Goal: Information Seeking & Learning: Learn about a topic

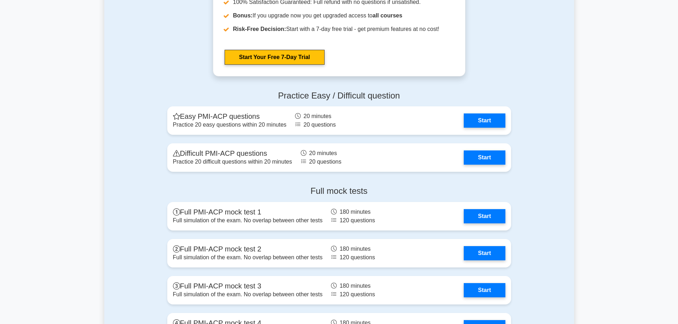
scroll to position [1543, 0]
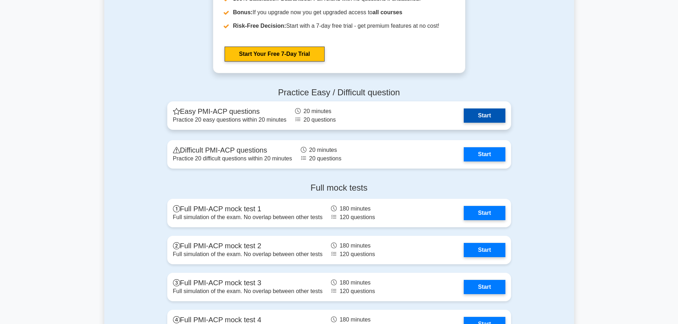
click at [484, 116] on link "Start" at bounding box center [484, 116] width 41 height 14
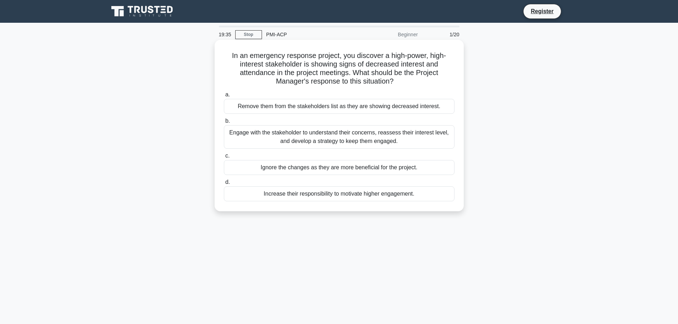
click at [348, 131] on div "Engage with the stakeholder to understand their concerns, reassess their intere…" at bounding box center [339, 136] width 231 height 23
click at [224, 124] on input "b. Engage with the stakeholder to understand their concerns, reassess their int…" at bounding box center [224, 121] width 0 height 5
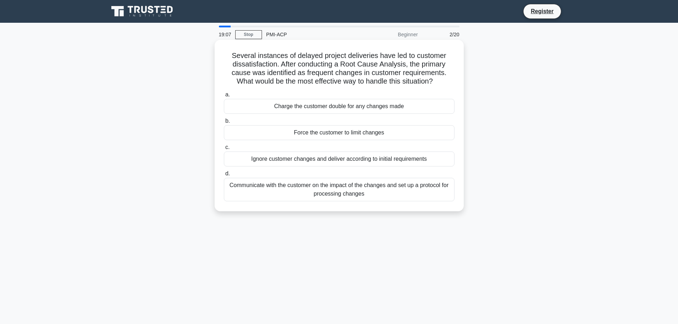
click at [345, 195] on div "Communicate with the customer on the impact of the changes and set up a protoco…" at bounding box center [339, 189] width 231 height 23
click at [224, 176] on input "d. Communicate with the customer on the impact of the changes and set up a prot…" at bounding box center [224, 174] width 0 height 5
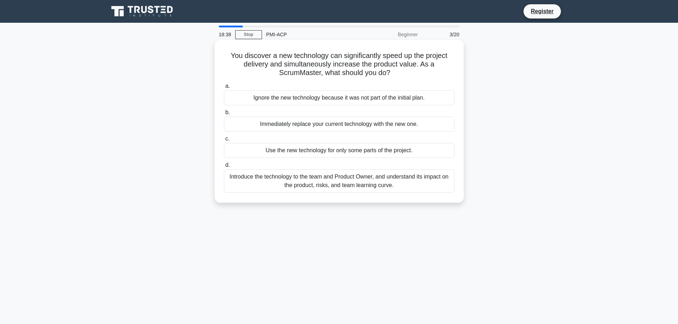
click at [337, 182] on div "Introduce the technology to the team and Product Owner, and understand its impa…" at bounding box center [339, 180] width 231 height 23
click at [224, 168] on input "d. Introduce the technology to the team and Product Owner, and understand its i…" at bounding box center [224, 165] width 0 height 5
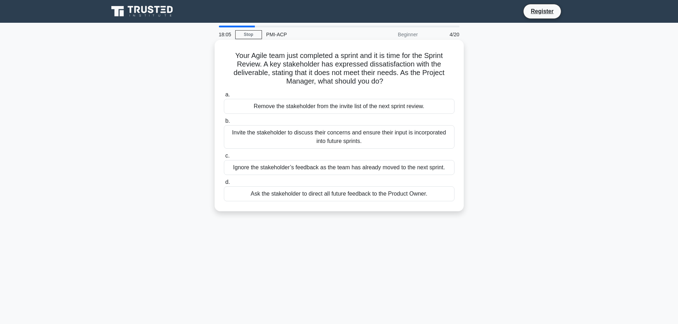
click at [345, 144] on div "Invite the stakeholder to discuss their concerns and ensure their input is inco…" at bounding box center [339, 136] width 231 height 23
click at [224, 124] on input "b. Invite the stakeholder to discuss their concerns and ensure their input is i…" at bounding box center [224, 121] width 0 height 5
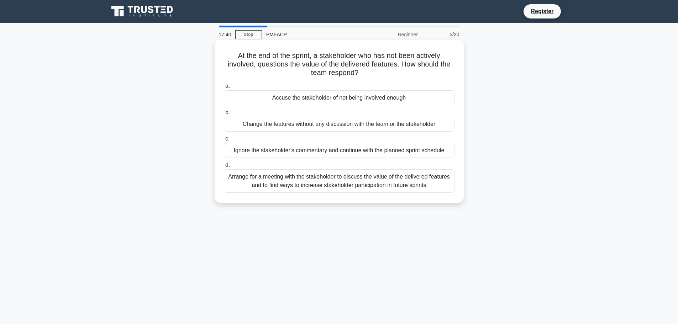
click at [342, 185] on div "Arrange for a meeting with the stakeholder to discuss the value of the delivere…" at bounding box center [339, 180] width 231 height 23
click at [224, 168] on input "d. Arrange for a meeting with the stakeholder to discuss the value of the deliv…" at bounding box center [224, 165] width 0 height 5
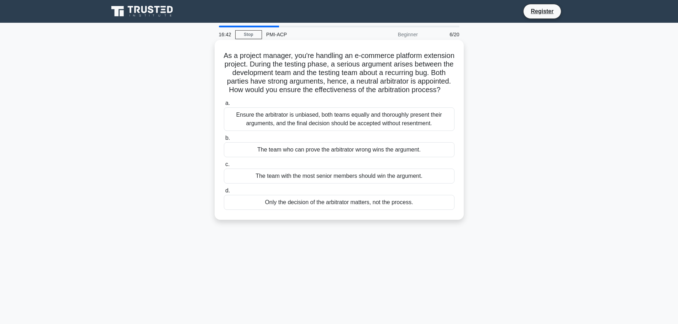
click at [298, 131] on div "Ensure the arbitrator is unbiased, both teams equally and thoroughly present th…" at bounding box center [339, 119] width 231 height 23
click at [224, 106] on input "a. Ensure the arbitrator is unbiased, both teams equally and thoroughly present…" at bounding box center [224, 103] width 0 height 5
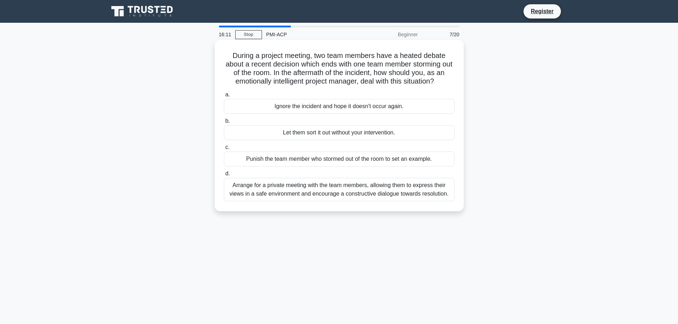
click at [394, 188] on div "Arrange for a private meeting with the team members, allowing them to express t…" at bounding box center [339, 189] width 231 height 23
click at [224, 176] on input "d. Arrange for a private meeting with the team members, allowing them to expres…" at bounding box center [224, 174] width 0 height 5
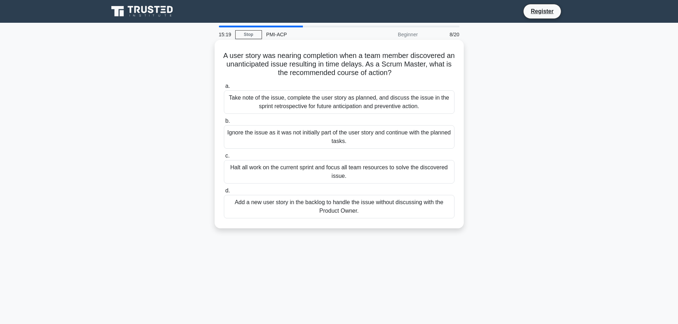
click at [298, 104] on div "Take note of the issue, complete the user story as planned, and discuss the iss…" at bounding box center [339, 101] width 231 height 23
click at [224, 89] on input "a. Take note of the issue, complete the user story as planned, and discuss the …" at bounding box center [224, 86] width 0 height 5
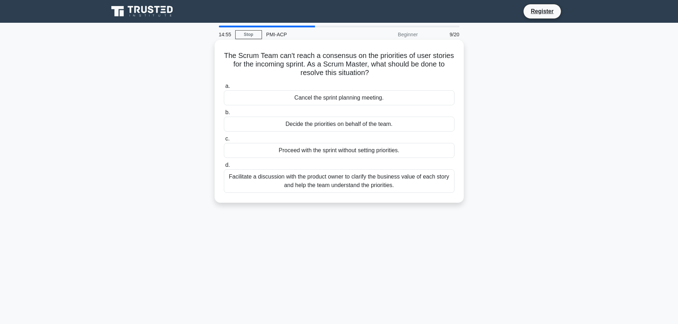
click at [383, 191] on div "Facilitate a discussion with the product owner to clarify the business value of…" at bounding box center [339, 180] width 231 height 23
click at [224, 168] on input "d. Facilitate a discussion with the product owner to clarify the business value…" at bounding box center [224, 165] width 0 height 5
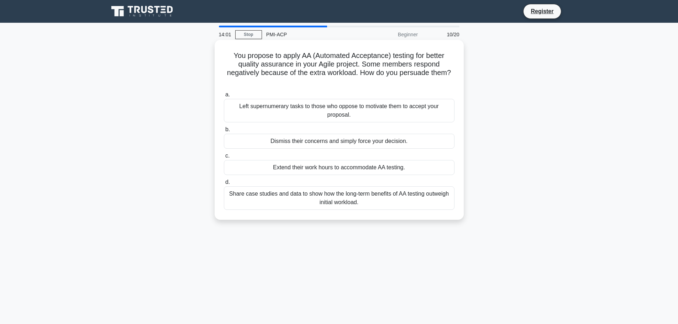
click at [369, 202] on div "Share case studies and data to show how the long-term benefits of AA testing ou…" at bounding box center [339, 198] width 231 height 23
click at [224, 185] on input "d. Share case studies and data to show how the long-term benefits of AA testing…" at bounding box center [224, 182] width 0 height 5
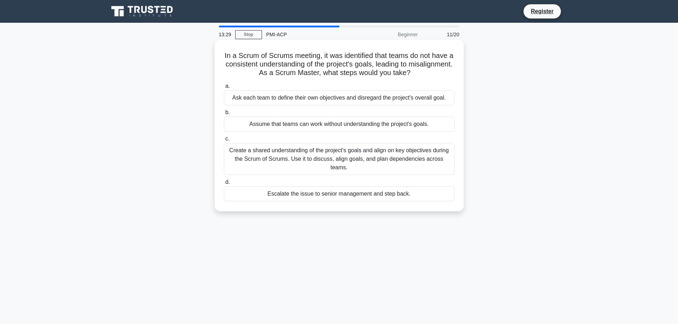
click at [370, 157] on div "Create a shared understanding of the project's goals and align on key objective…" at bounding box center [339, 159] width 231 height 32
click at [224, 141] on input "c. Create a shared understanding of the project's goals and align on key object…" at bounding box center [224, 139] width 0 height 5
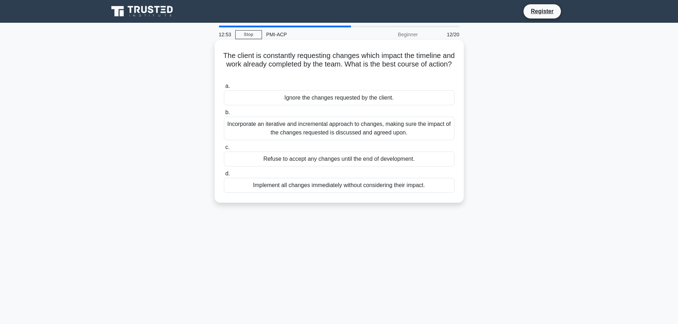
click at [383, 136] on div "Incorporate an iterative and incremental approach to changes, making sure the i…" at bounding box center [339, 128] width 231 height 23
click at [224, 115] on input "b. Incorporate an iterative and incremental approach to changes, making sure th…" at bounding box center [224, 112] width 0 height 5
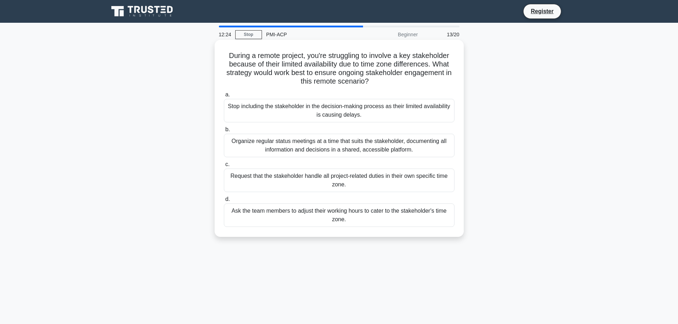
click at [340, 146] on div "Organize regular status meetings at a time that suits the stakeholder, document…" at bounding box center [339, 145] width 231 height 23
click at [224, 132] on input "b. Organize regular status meetings at a time that suits the stakeholder, docum…" at bounding box center [224, 129] width 0 height 5
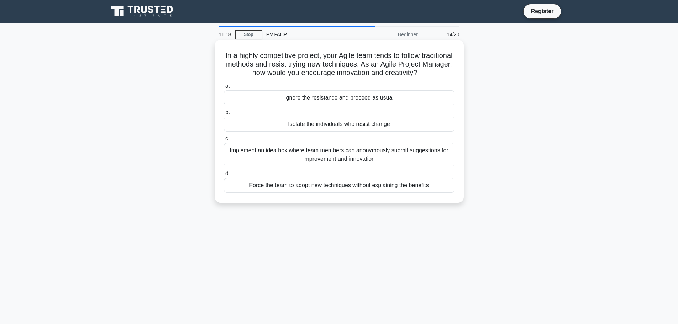
click at [342, 161] on div "Implement an idea box where team members can anonymously submit suggestions for…" at bounding box center [339, 154] width 231 height 23
click at [224, 141] on input "c. Implement an idea box where team members can anonymously submit suggestions …" at bounding box center [224, 139] width 0 height 5
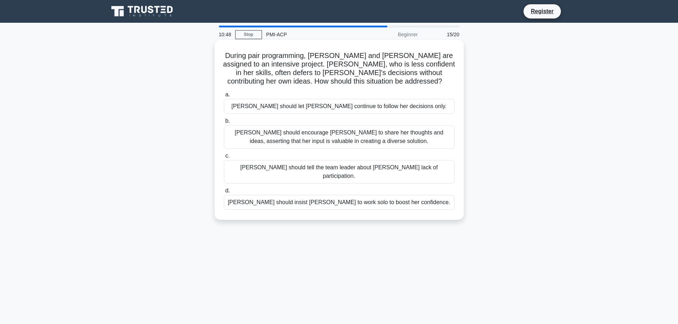
click at [371, 146] on div "Kate should encourage Luna to share her thoughts and ideas, asserting that her …" at bounding box center [339, 136] width 231 height 23
click at [224, 124] on input "b. Kate should encourage Luna to share her thoughts and ideas, asserting that h…" at bounding box center [224, 121] width 0 height 5
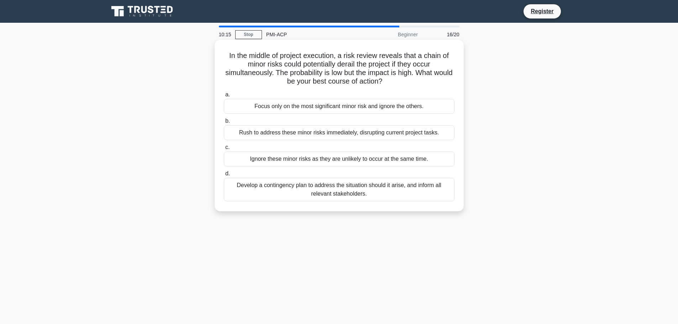
click at [357, 197] on div "Develop a contingency plan to address the situation should it arise, and inform…" at bounding box center [339, 189] width 231 height 23
click at [224, 176] on input "d. Develop a contingency plan to address the situation should it arise, and inf…" at bounding box center [224, 174] width 0 height 5
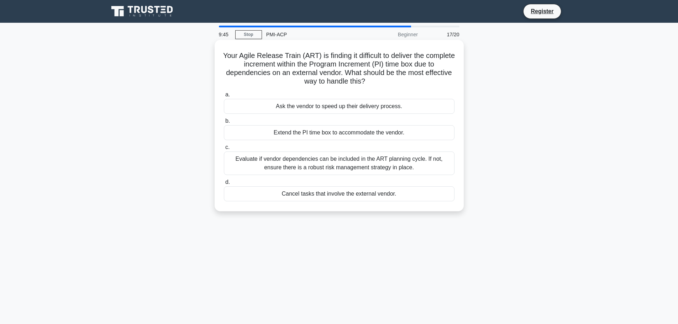
click at [308, 162] on div "Evaluate if vendor dependencies can be included in the ART planning cycle. If n…" at bounding box center [339, 163] width 231 height 23
click at [224, 150] on input "c. Evaluate if vendor dependencies can be included in the ART planning cycle. I…" at bounding box center [224, 147] width 0 height 5
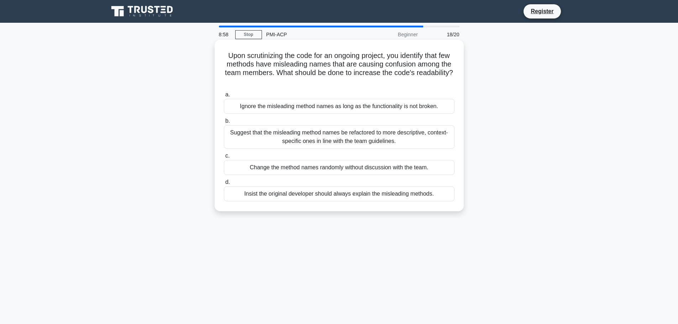
click at [388, 146] on div "Suggest that the misleading method names be refactored to more descriptive, con…" at bounding box center [339, 136] width 231 height 23
click at [224, 124] on input "b. Suggest that the misleading method names be refactored to more descriptive, …" at bounding box center [224, 121] width 0 height 5
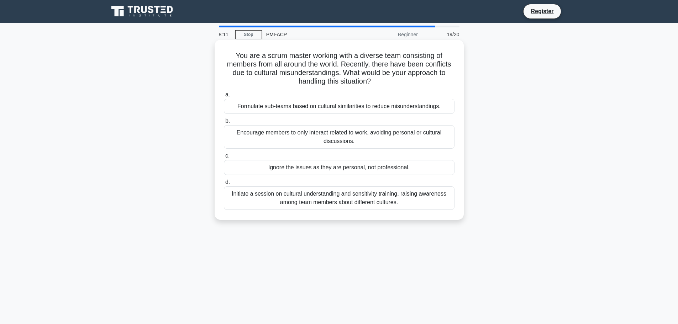
click at [380, 200] on div "Initiate a session on cultural understanding and sensitivity training, raising …" at bounding box center [339, 198] width 231 height 23
click at [224, 185] on input "d. Initiate a session on cultural understanding and sensitivity training, raisi…" at bounding box center [224, 182] width 0 height 5
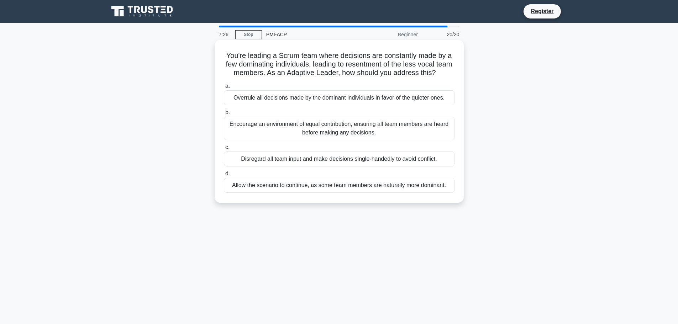
click at [388, 140] on div "Encourage an environment of equal contribution, ensuring all team members are h…" at bounding box center [339, 128] width 231 height 23
click at [224, 115] on input "b. Encourage an environment of equal contribution, ensuring all team members ar…" at bounding box center [224, 112] width 0 height 5
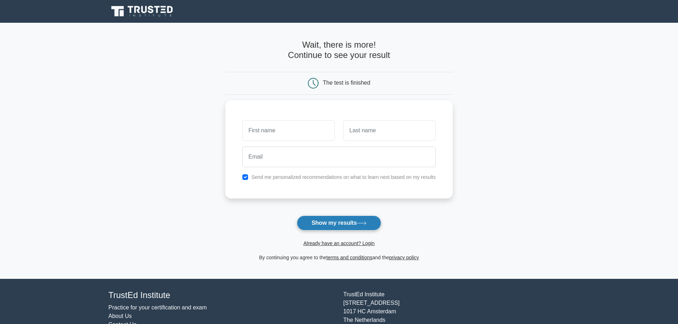
click at [335, 223] on button "Show my results" at bounding box center [339, 223] width 84 height 15
click at [298, 125] on input "text" at bounding box center [288, 129] width 92 height 21
type input "smitha"
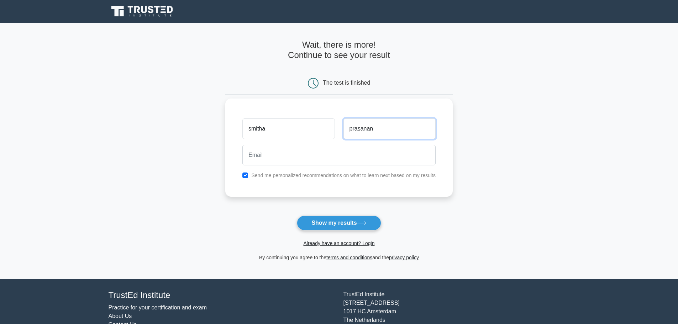
drag, startPoint x: 370, startPoint y: 132, endPoint x: 366, endPoint y: 129, distance: 4.9
click at [366, 129] on input "prasanan" at bounding box center [390, 129] width 92 height 21
drag, startPoint x: 366, startPoint y: 129, endPoint x: 385, endPoint y: 129, distance: 18.9
click at [385, 129] on input "prasanan" at bounding box center [390, 129] width 92 height 21
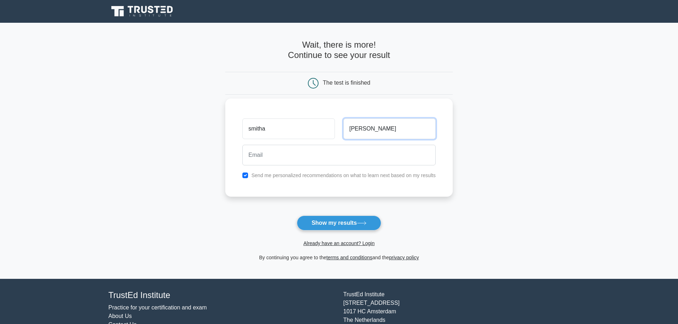
type input "prasanna"
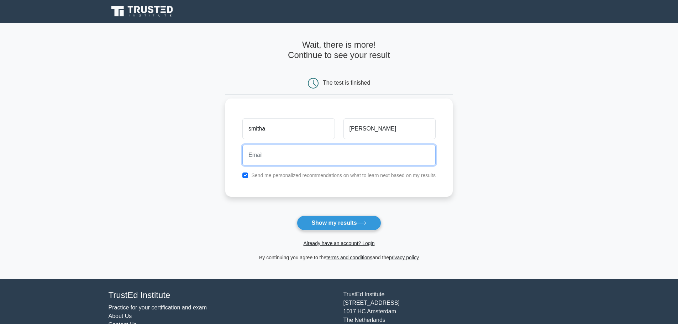
click at [334, 157] on input "email" at bounding box center [338, 155] width 193 height 21
type input "p.smithas@gmail.com"
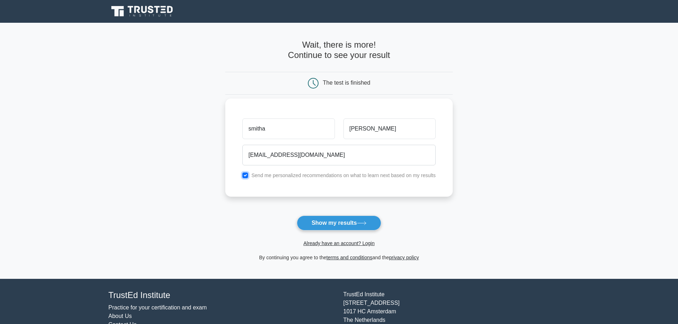
click at [246, 177] on input "checkbox" at bounding box center [245, 176] width 6 height 6
checkbox input "false"
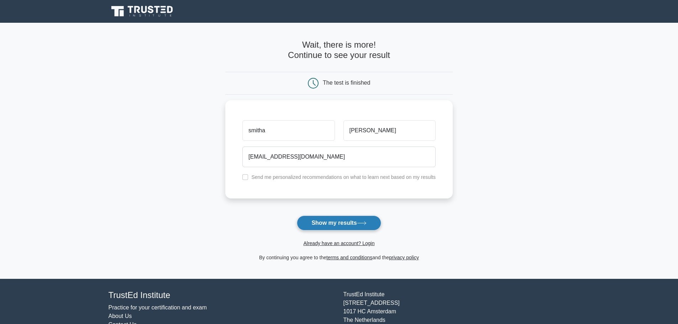
click at [350, 220] on button "Show my results" at bounding box center [339, 223] width 84 height 15
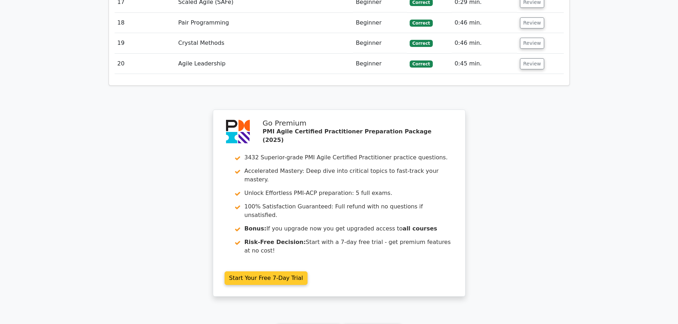
scroll to position [1564, 0]
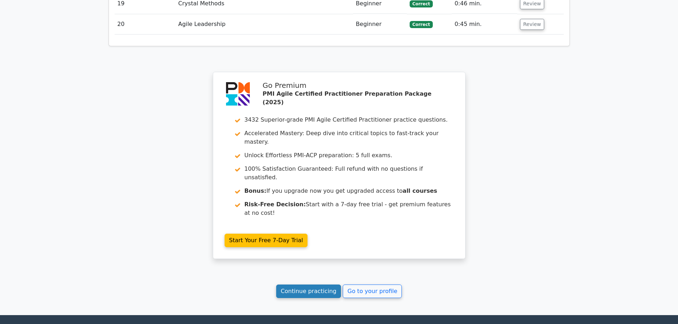
click at [315, 285] on link "Continue practicing" at bounding box center [308, 292] width 65 height 14
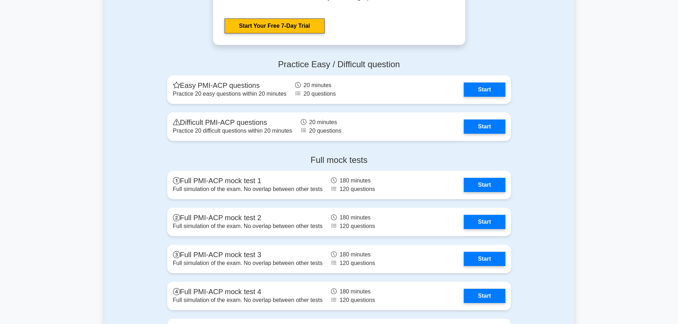
scroll to position [1958, 0]
